Goal: Task Accomplishment & Management: Manage account settings

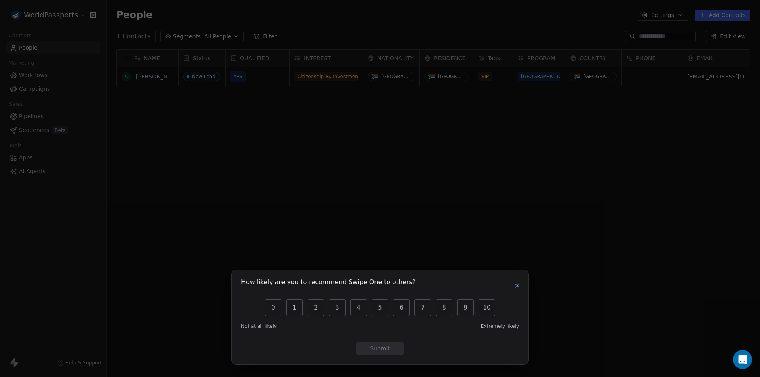
scroll to position [6, 6]
click at [516, 288] on icon "button" at bounding box center [518, 285] width 6 height 6
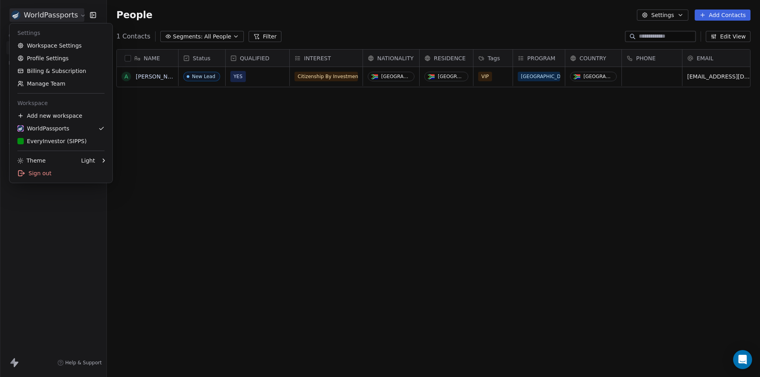
click at [78, 15] on html "WorldPassports Contacts People Marketing Workflows Campaigns Sales Pipelines Se…" at bounding box center [380, 188] width 760 height 377
click at [55, 45] on link "Workspace Settings" at bounding box center [61, 45] width 97 height 13
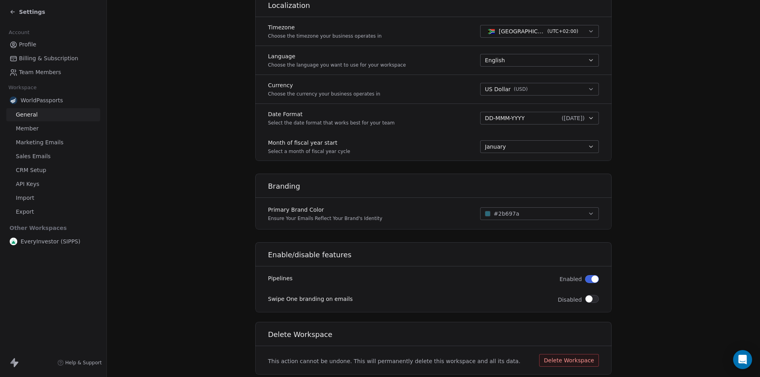
scroll to position [365, 0]
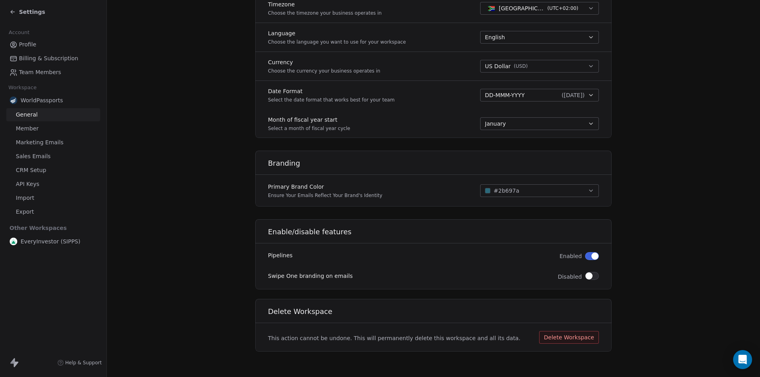
click at [23, 183] on span "API Keys" at bounding box center [27, 184] width 23 height 8
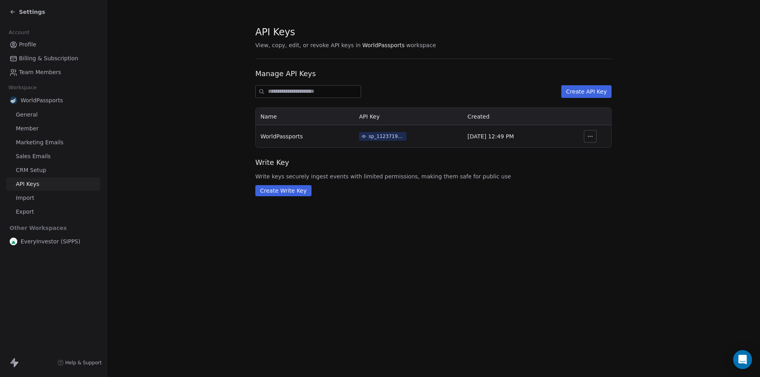
click at [371, 137] on div "sp_112371945d0c4d8fa5a49123ccede8f3" at bounding box center [387, 136] width 36 height 7
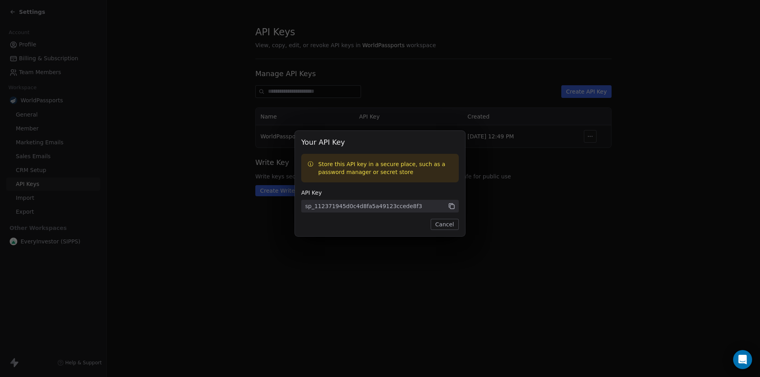
click at [449, 206] on icon at bounding box center [451, 205] width 4 height 4
click at [453, 203] on icon at bounding box center [451, 205] width 4 height 4
click at [451, 204] on icon at bounding box center [451, 205] width 4 height 4
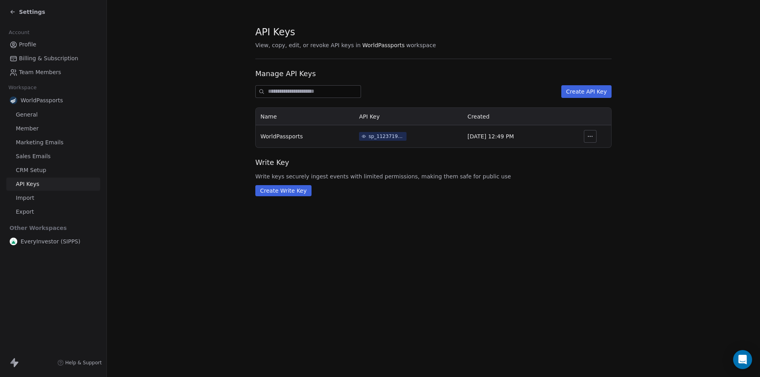
click at [493, 228] on div "Your API Key Store this API key in a secure place, such as a password manager o…" at bounding box center [380, 188] width 760 height 141
click at [22, 13] on span "Settings" at bounding box center [32, 12] width 26 height 8
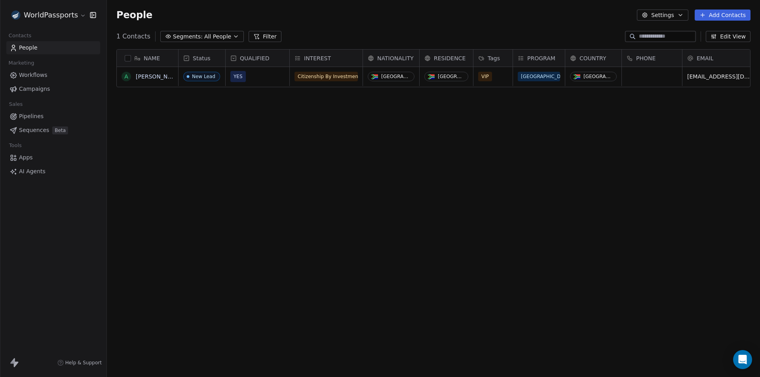
scroll to position [326, 648]
click at [151, 76] on link "[PERSON_NAME]" at bounding box center [159, 76] width 46 height 6
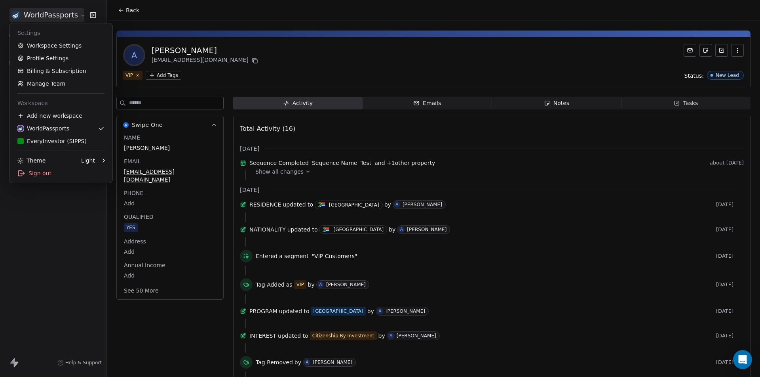
click at [80, 16] on html "WorldPassports Contacts People Marketing Workflows Campaigns Sales Pipelines Se…" at bounding box center [380, 188] width 760 height 377
click at [54, 55] on link "Profile Settings" at bounding box center [61, 58] width 97 height 13
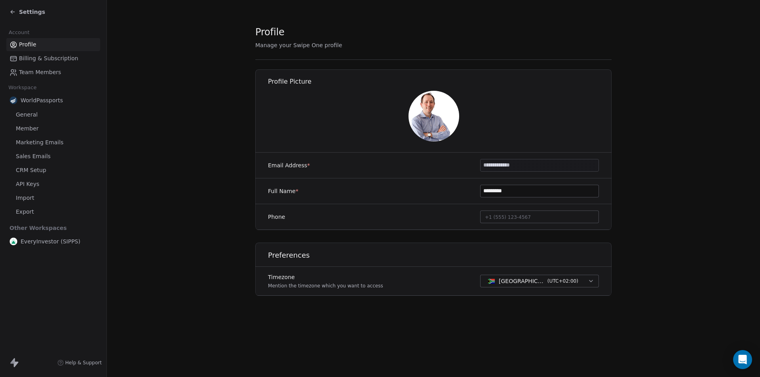
click at [28, 111] on span "General" at bounding box center [27, 115] width 22 height 8
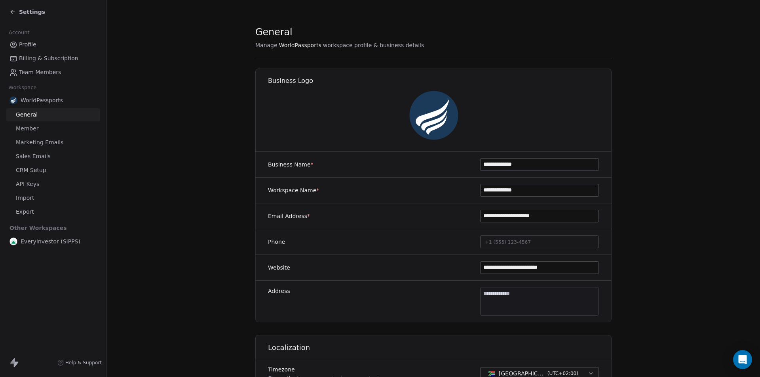
click at [31, 130] on span "Member" at bounding box center [27, 128] width 23 height 8
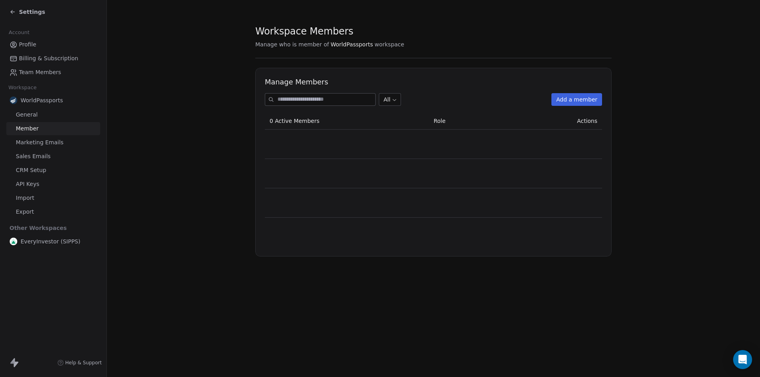
click at [31, 143] on span "Marketing Emails" at bounding box center [40, 142] width 48 height 8
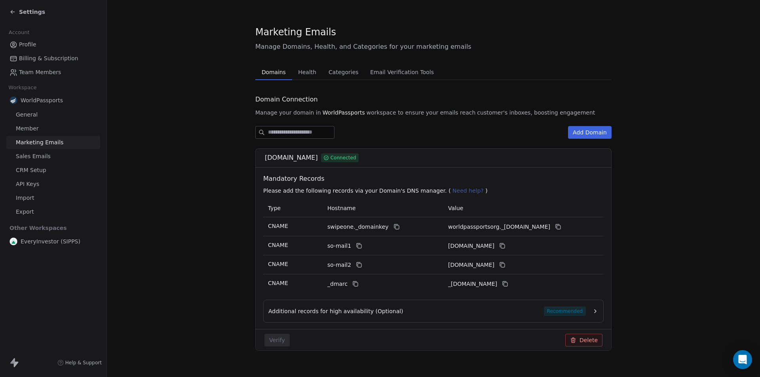
click at [30, 166] on span "CRM Setup" at bounding box center [31, 170] width 30 height 8
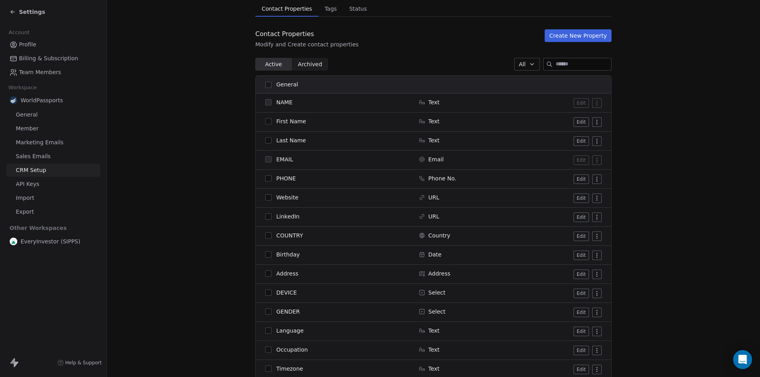
scroll to position [79, 0]
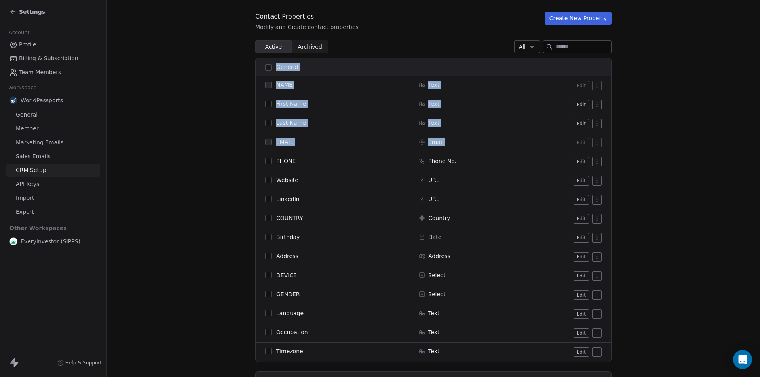
drag, startPoint x: 246, startPoint y: 80, endPoint x: 267, endPoint y: 157, distance: 79.7
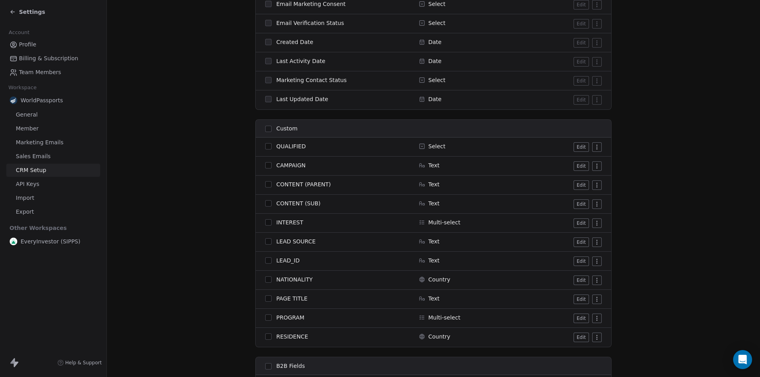
scroll to position [602, 0]
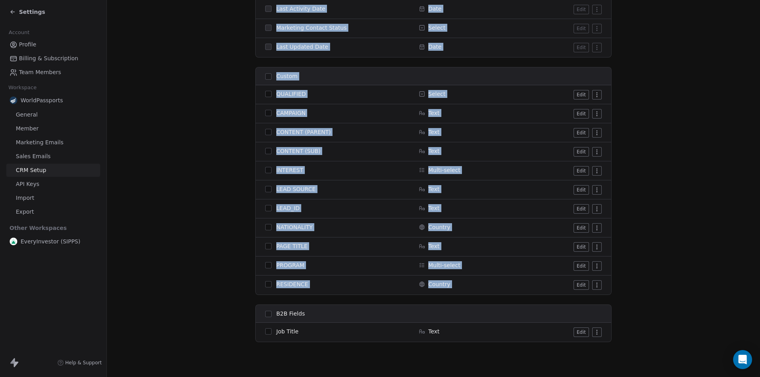
copy table "General NAME Text Edit First Name Text Edit Last Name Text Edit EMAIL Email Edit"
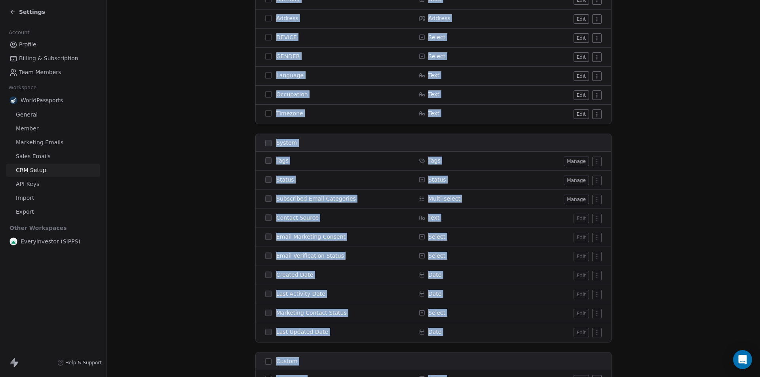
scroll to position [396, 0]
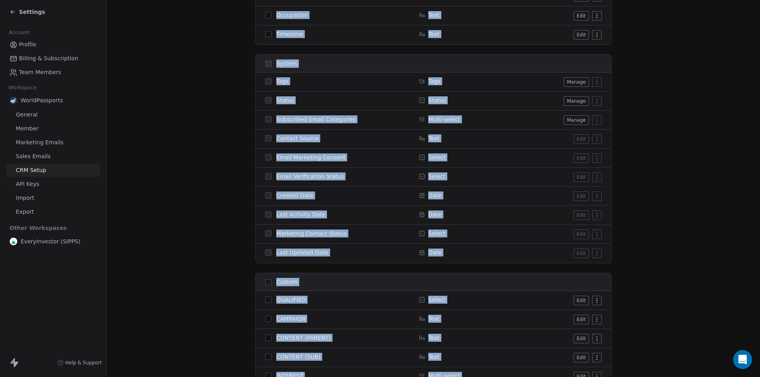
click at [191, 193] on section "CRM Setup Manage people properties and other relevant settings. Contact Propert…" at bounding box center [434, 93] width 654 height 978
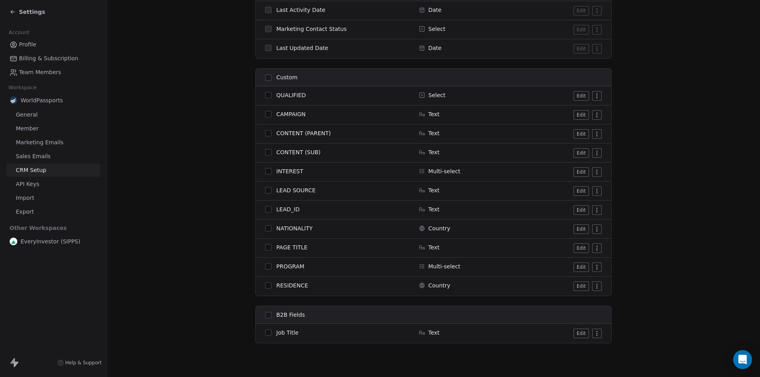
scroll to position [602, 0]
drag, startPoint x: 274, startPoint y: 93, endPoint x: 315, endPoint y: 93, distance: 40.4
click at [315, 93] on div "QUALIFIED" at bounding box center [337, 94] width 144 height 8
copy span "QUALIFIED"
drag, startPoint x: 274, startPoint y: 112, endPoint x: 318, endPoint y: 112, distance: 44.8
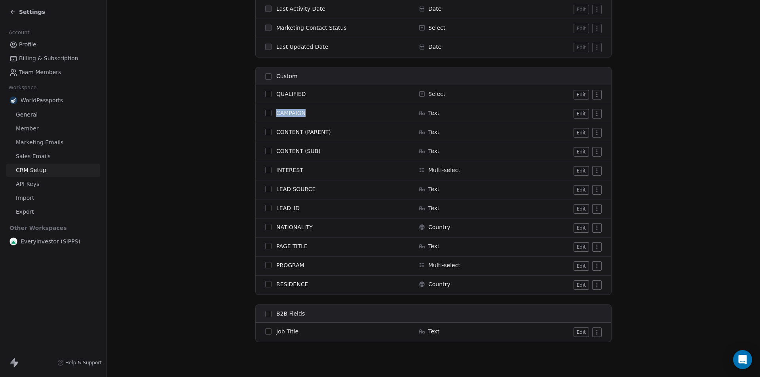
click at [318, 112] on div "CAMPAIGN" at bounding box center [337, 113] width 144 height 8
copy span "CAMPAIGN"
drag, startPoint x: 273, startPoint y: 130, endPoint x: 346, endPoint y: 128, distance: 73.3
click at [346, 128] on div "CONTENT (PARENT)" at bounding box center [337, 132] width 144 height 8
copy span "CONTENT (PARENT)"
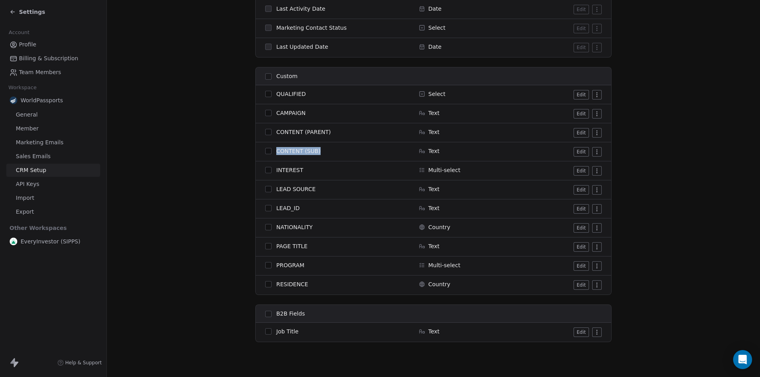
drag, startPoint x: 290, startPoint y: 149, endPoint x: 337, endPoint y: 149, distance: 46.3
click at [337, 149] on div "CONTENT (SUB)" at bounding box center [337, 151] width 144 height 8
copy span "CONTENT (SUB)"
drag, startPoint x: 273, startPoint y: 168, endPoint x: 314, endPoint y: 169, distance: 41.6
click at [314, 169] on div "INTEREST" at bounding box center [337, 170] width 144 height 8
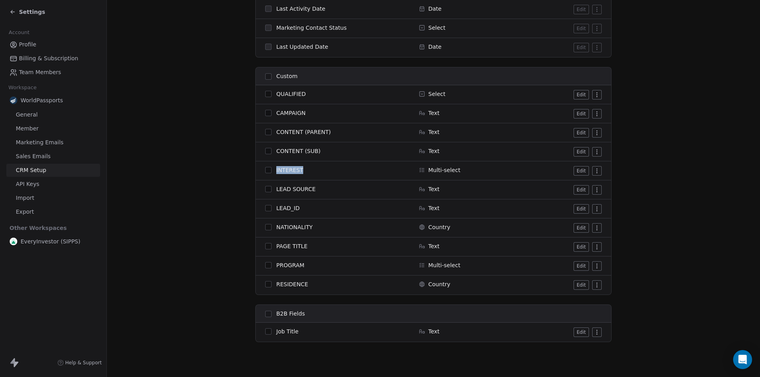
copy span "INTEREST"
drag, startPoint x: 273, startPoint y: 189, endPoint x: 350, endPoint y: 195, distance: 77.0
click at [321, 188] on div "LEAD SOURCE" at bounding box center [337, 189] width 144 height 8
copy span "LEAD SOURCE"
drag, startPoint x: 274, startPoint y: 209, endPoint x: 465, endPoint y: 57, distance: 244.7
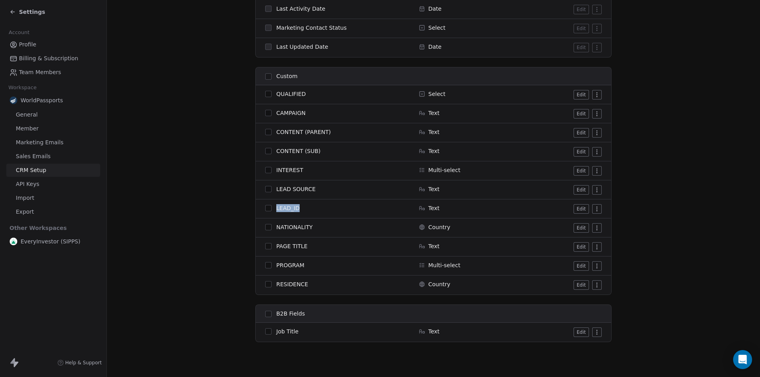
click at [299, 208] on div "LEAD_ID" at bounding box center [337, 208] width 144 height 8
copy span "LEAD_ID"
drag, startPoint x: 272, startPoint y: 224, endPoint x: 350, endPoint y: 191, distance: 84.7
click at [311, 226] on div "NATIONALITY" at bounding box center [337, 227] width 144 height 8
copy span "NATIONALITY"
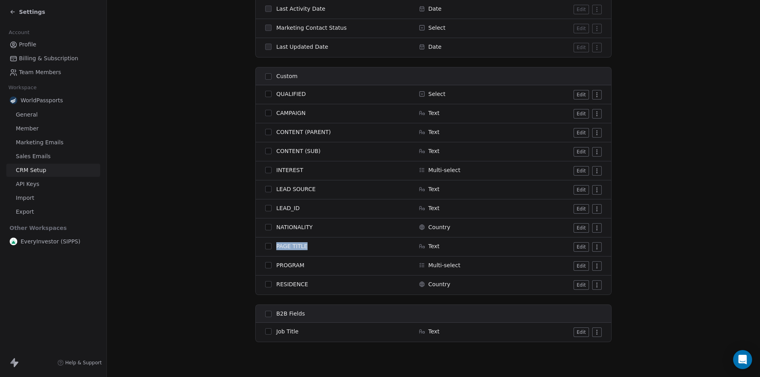
drag, startPoint x: 274, startPoint y: 244, endPoint x: 329, endPoint y: 246, distance: 54.7
click at [329, 246] on div "PAGE TITLE" at bounding box center [337, 246] width 144 height 8
copy span "PAGE TITLE"
drag, startPoint x: 272, startPoint y: 263, endPoint x: 322, endPoint y: 267, distance: 50.0
click at [322, 267] on div "PROGRAM" at bounding box center [337, 265] width 144 height 8
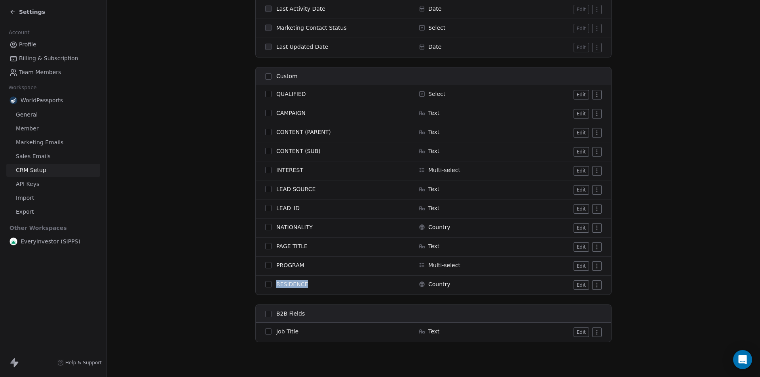
drag, startPoint x: 274, startPoint y: 284, endPoint x: 313, endPoint y: 284, distance: 39.2
click at [313, 284] on div "RESIDENCE" at bounding box center [337, 284] width 144 height 8
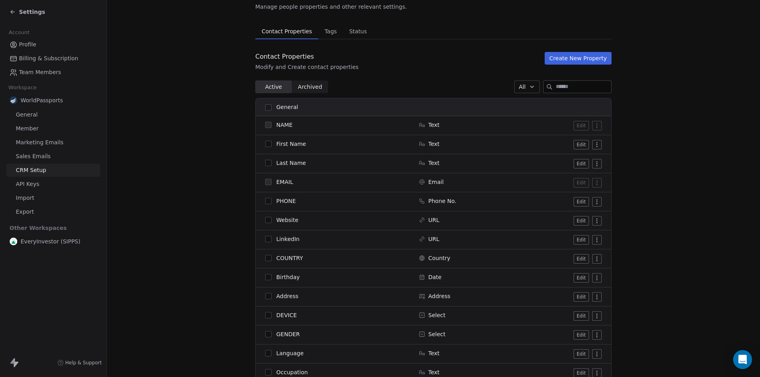
scroll to position [0, 0]
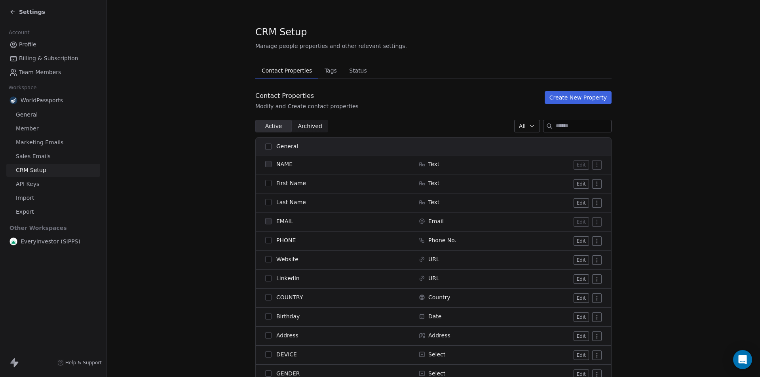
click at [325, 71] on span "Tags" at bounding box center [331, 70] width 19 height 11
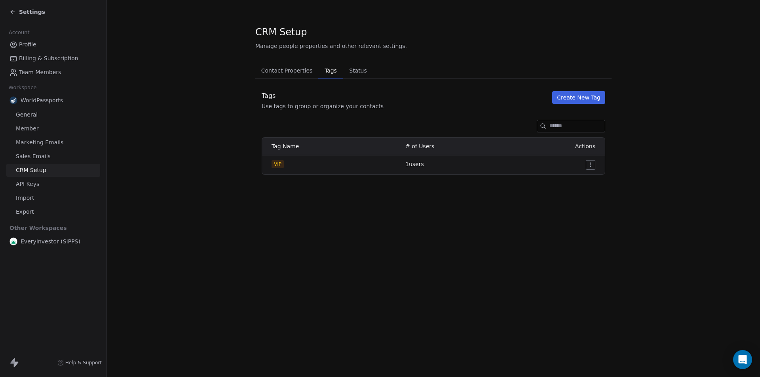
click at [32, 15] on span "Settings" at bounding box center [32, 12] width 26 height 8
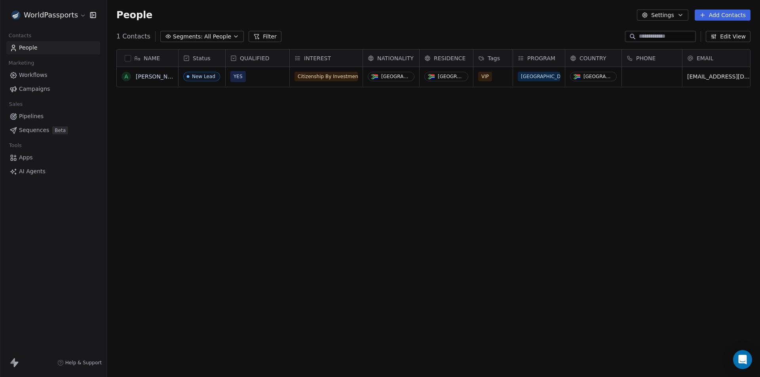
scroll to position [6, 6]
click at [474, 55] on div "Tags" at bounding box center [493, 58] width 39 height 17
click at [463, 140] on html "WorldPassports Contacts People Marketing Workflows Campaigns Sales Pipelines Se…" at bounding box center [380, 188] width 760 height 377
drag, startPoint x: 473, startPoint y: 55, endPoint x: 481, endPoint y: 55, distance: 8.3
click at [481, 55] on div at bounding box center [482, 58] width 2 height 17
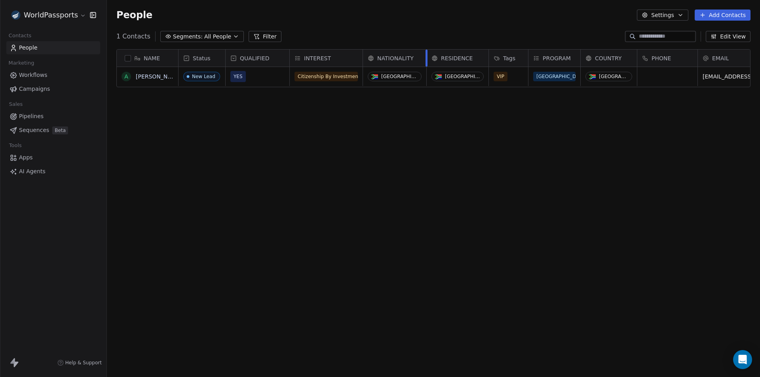
drag, startPoint x: 419, startPoint y: 55, endPoint x: 427, endPoint y: 55, distance: 7.9
click at [427, 55] on div at bounding box center [427, 58] width 2 height 17
click at [529, 148] on div "NAME A [PERSON_NAME] Status QUALIFIED INTEREST NATIONALITY RESIDENCE Tags PROGR…" at bounding box center [434, 209] width 654 height 332
click at [742, 358] on icon "Open Intercom Messenger" at bounding box center [742, 359] width 9 height 10
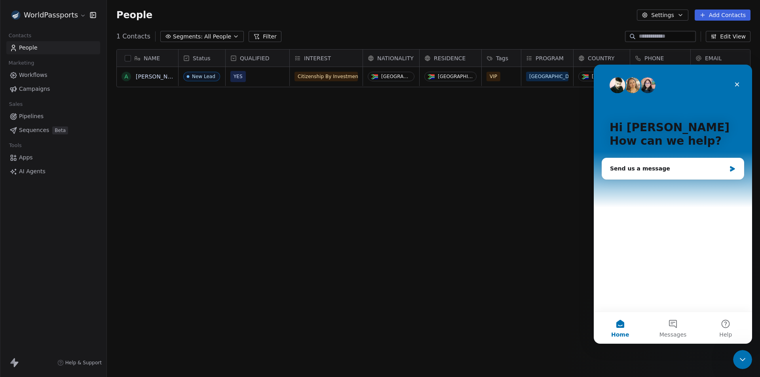
scroll to position [0, 0]
click at [676, 327] on button "Messages" at bounding box center [673, 328] width 53 height 32
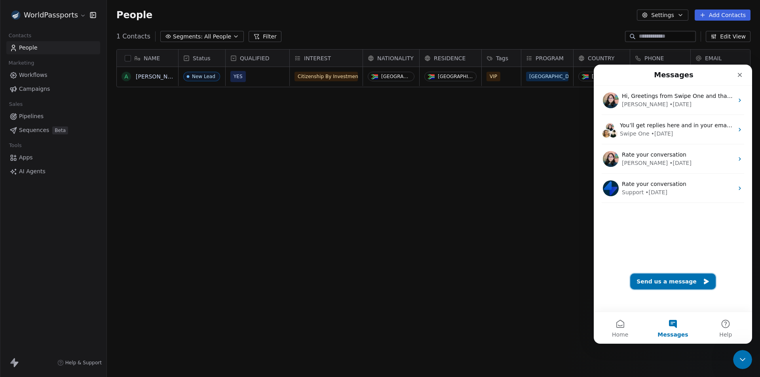
click at [671, 283] on button "Send us a message" at bounding box center [674, 281] width 86 height 16
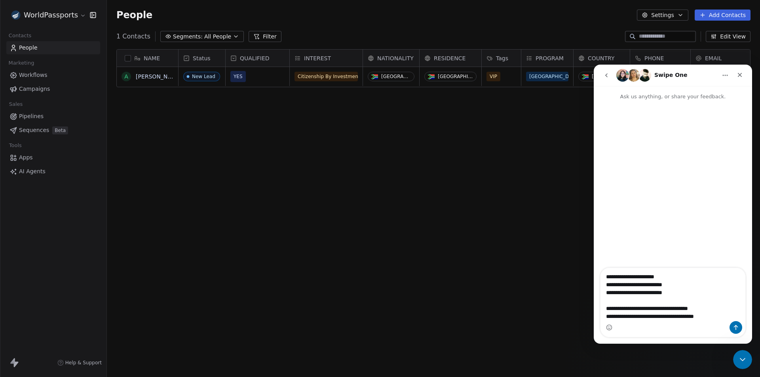
drag, startPoint x: 638, startPoint y: 315, endPoint x: 682, endPoint y: 318, distance: 43.7
click at [682, 318] on textarea "**********" at bounding box center [673, 294] width 145 height 53
type textarea "**********"
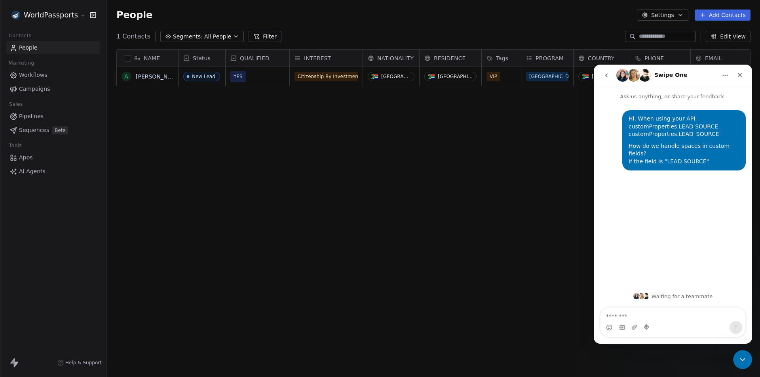
click at [741, 74] on icon "Close" at bounding box center [740, 75] width 6 height 6
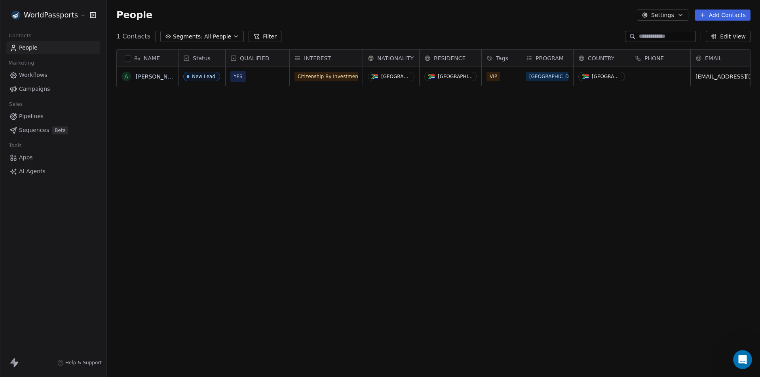
click at [679, 18] on button "Settings" at bounding box center [662, 15] width 51 height 11
click at [679, 18] on html "WorldPassports Contacts People Marketing Workflows Campaigns Sales Pipelines Se…" at bounding box center [380, 188] width 760 height 377
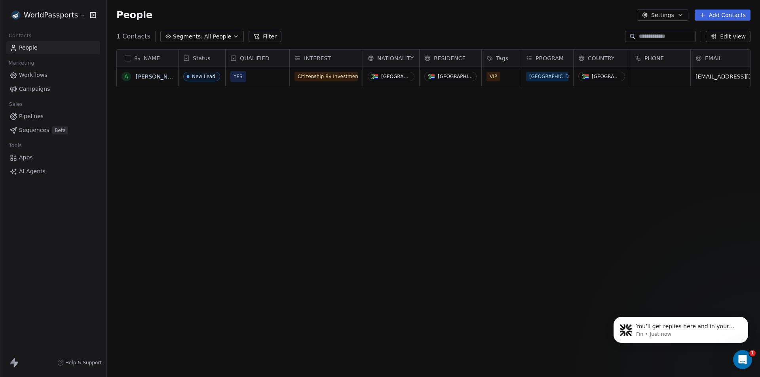
click at [14, 363] on icon at bounding box center [12, 361] width 5 height 6
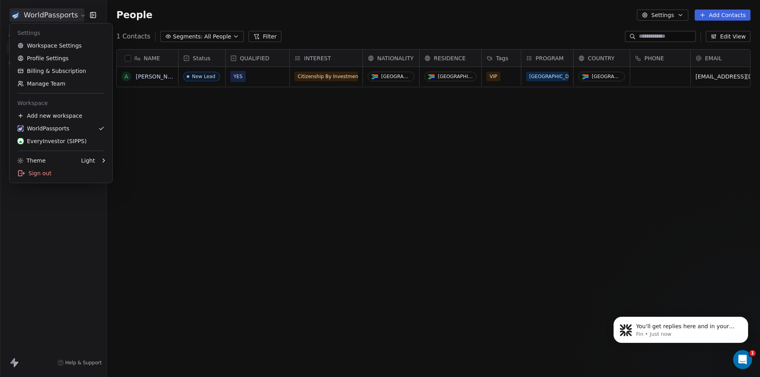
click at [51, 17] on html "WorldPassports Contacts People Marketing Workflows Campaigns Sales Pipelines Se…" at bounding box center [380, 188] width 760 height 377
click at [45, 68] on link "Billing & Subscription" at bounding box center [61, 71] width 97 height 13
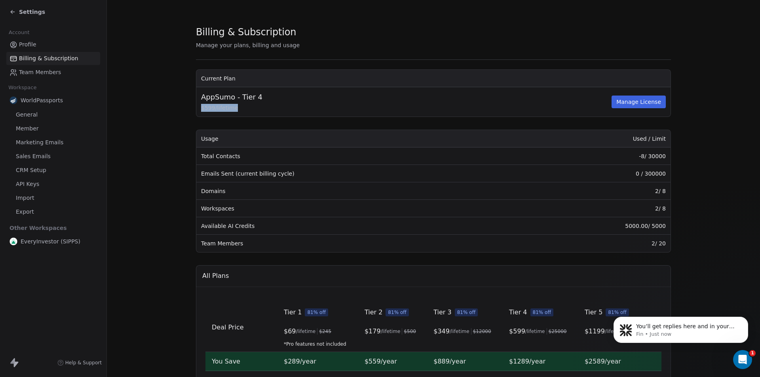
drag, startPoint x: 198, startPoint y: 107, endPoint x: 262, endPoint y: 109, distance: 63.8
click at [262, 109] on span "$ 599 / lifetime" at bounding box center [405, 108] width 409 height 8
click at [744, 319] on icon "Dismiss notification" at bounding box center [746, 318] width 4 height 4
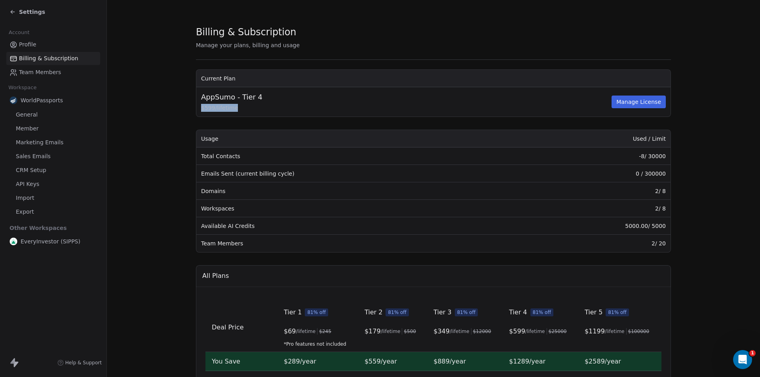
click at [22, 15] on span "Settings" at bounding box center [32, 12] width 26 height 8
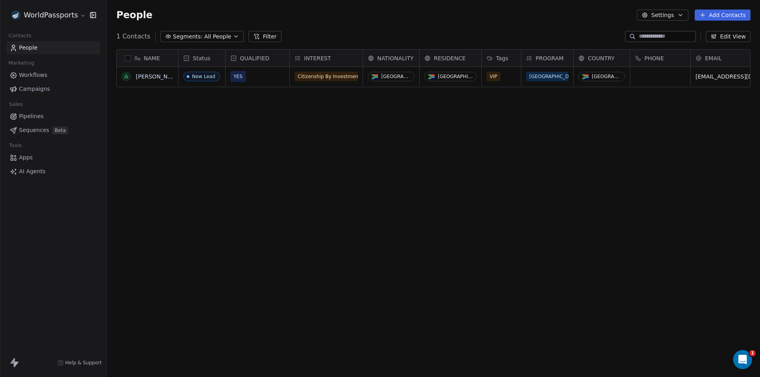
scroll to position [326, 648]
